Goal: Find contact information: Find contact information

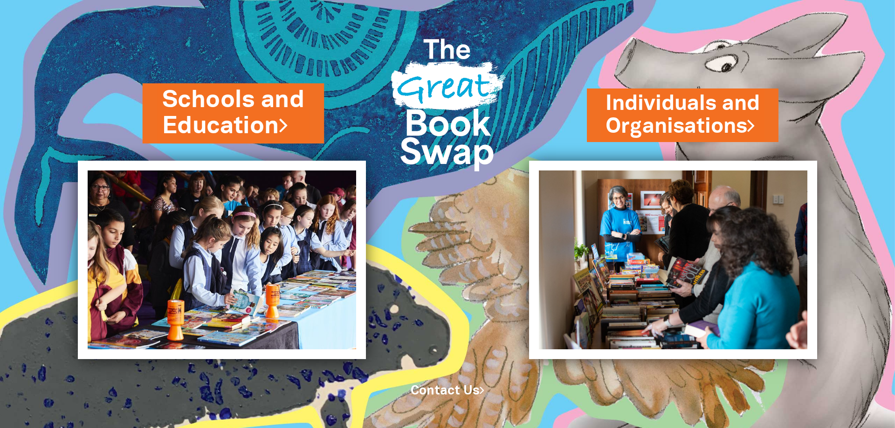
click at [267, 119] on link "Schools and Education" at bounding box center [233, 113] width 143 height 59
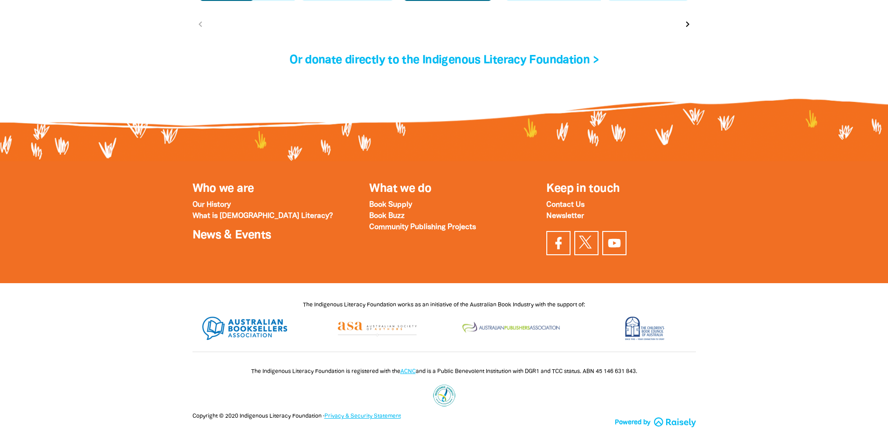
scroll to position [3254, 0]
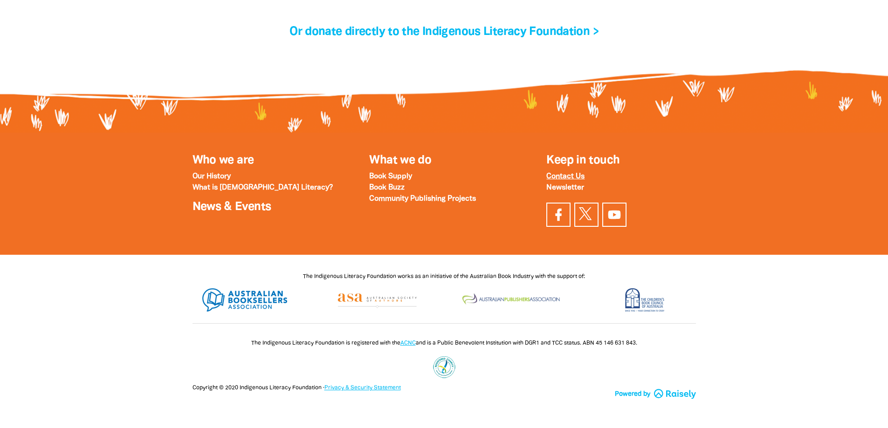
click at [566, 176] on strong "Contact Us" at bounding box center [565, 176] width 38 height 7
